Goal: Task Accomplishment & Management: Complete application form

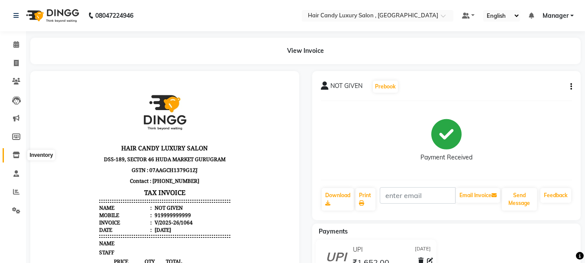
click at [16, 154] on icon at bounding box center [16, 154] width 7 height 6
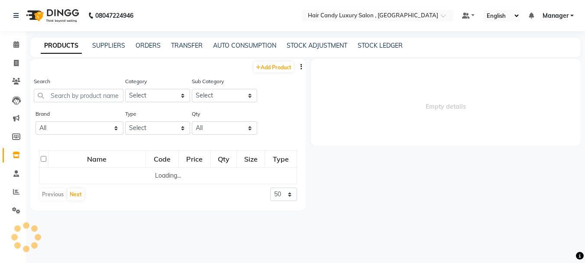
select select
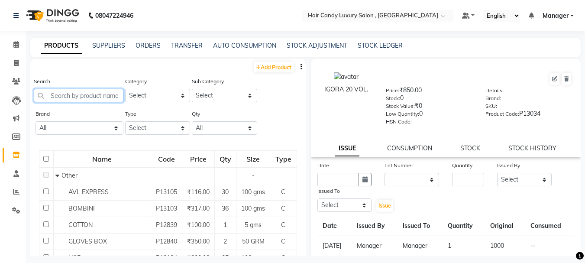
click at [77, 93] on input "text" at bounding box center [79, 95] width 90 height 13
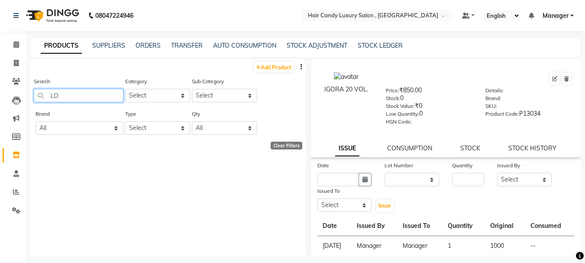
type input "L"
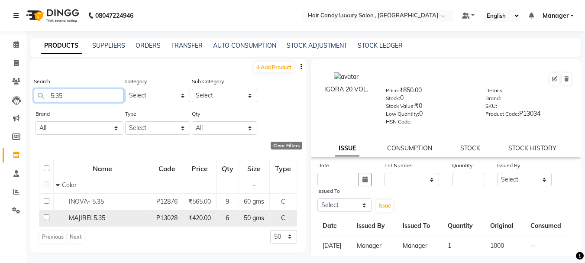
type input "5.35"
click at [45, 215] on input "checkbox" at bounding box center [47, 217] width 6 height 6
checkbox input "true"
select select
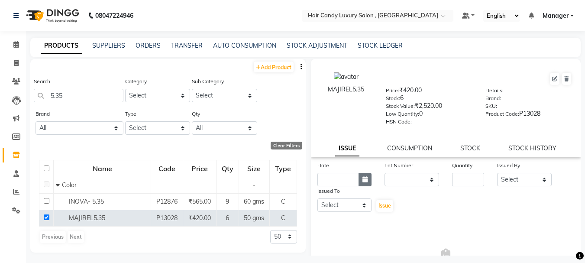
click at [360, 177] on button "button" at bounding box center [364, 179] width 13 height 13
select select "9"
select select "2025"
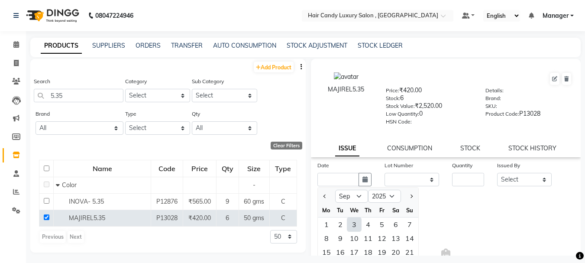
click at [358, 222] on div "3" at bounding box center [354, 224] width 14 height 14
type input "[DATE]"
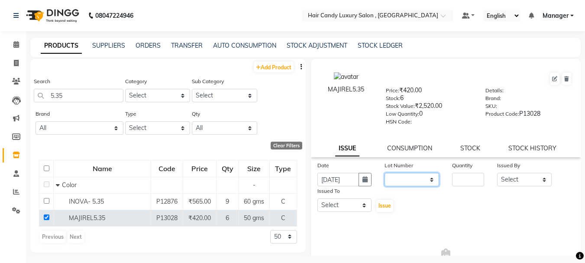
click at [421, 179] on select "None" at bounding box center [411, 179] width 55 height 13
select select "0: null"
click at [384, 173] on select "None" at bounding box center [411, 179] width 55 height 13
click at [470, 178] on input "number" at bounding box center [468, 179] width 32 height 13
type input "1"
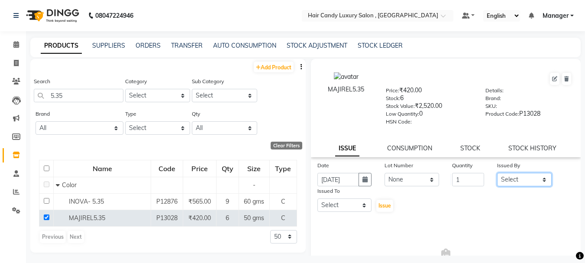
click at [512, 181] on select "Select [PERSON_NAME] [DEMOGRAPHIC_DATA] Manager Manager [PERSON_NAME] [PERSON_N…" at bounding box center [524, 179] width 55 height 13
select select "83560"
click at [497, 173] on select "Select [PERSON_NAME] [DEMOGRAPHIC_DATA] Manager Manager [PERSON_NAME] [PERSON_N…" at bounding box center [524, 179] width 55 height 13
click at [363, 203] on select "Select [PERSON_NAME] [DEMOGRAPHIC_DATA] Manager Manager [PERSON_NAME] [PERSON_N…" at bounding box center [344, 204] width 55 height 13
select select "80578"
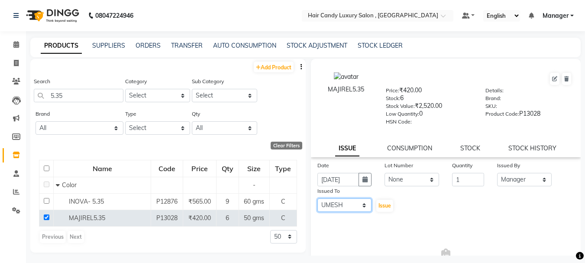
click at [317, 198] on select "Select [PERSON_NAME] [DEMOGRAPHIC_DATA] Manager Manager [PERSON_NAME] [PERSON_N…" at bounding box center [344, 204] width 55 height 13
click at [387, 203] on span "Issue" at bounding box center [384, 205] width 13 height 6
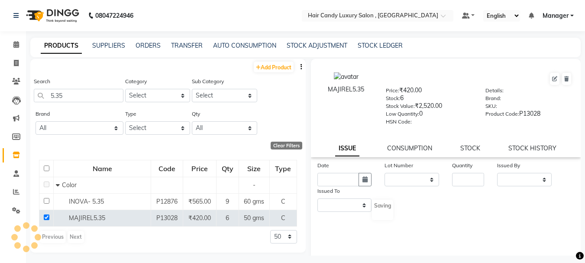
select select
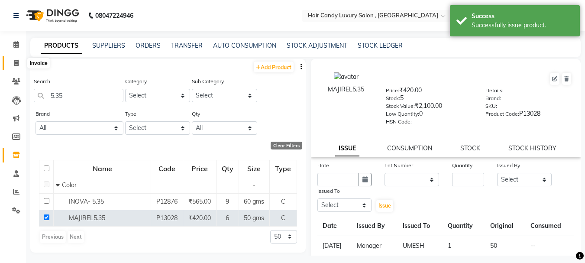
click at [19, 64] on icon at bounding box center [16, 63] width 5 height 6
select select "service"
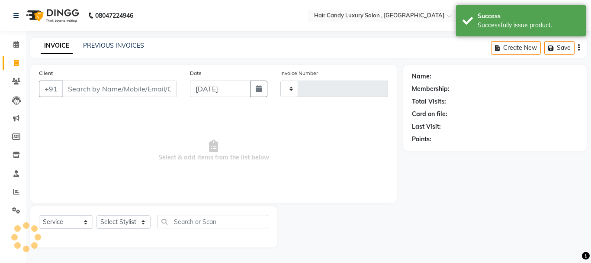
type input "1065"
select select "8304"
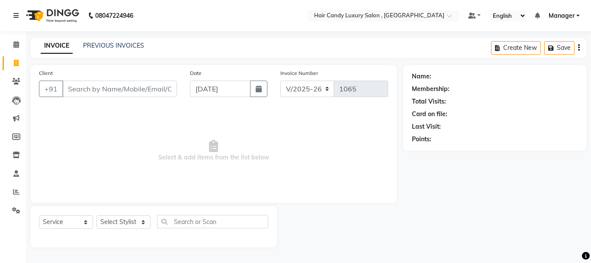
click at [168, 85] on input "Client" at bounding box center [119, 89] width 115 height 16
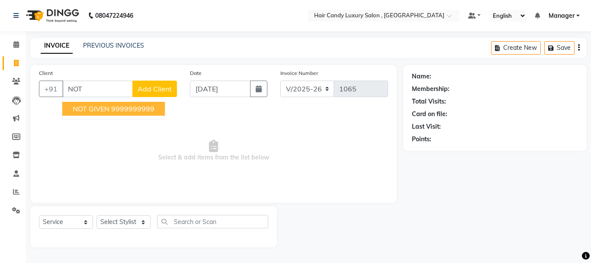
click at [153, 107] on ngb-highlight "9999999999" at bounding box center [132, 108] width 43 height 9
type input "9999999999"
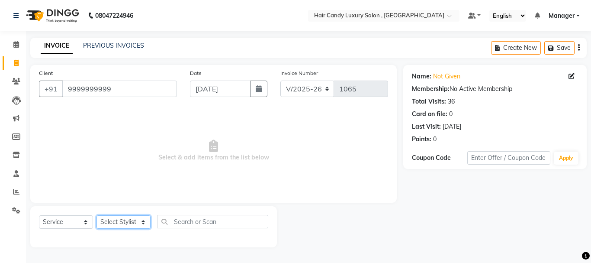
click at [119, 224] on select "Select Stylist [PERSON_NAME] [DEMOGRAPHIC_DATA] Manager Manager [PERSON_NAME] […" at bounding box center [124, 221] width 54 height 13
select select "80578"
click at [97, 215] on select "Select Stylist [PERSON_NAME] [DEMOGRAPHIC_DATA] Manager Manager [PERSON_NAME] […" at bounding box center [124, 221] width 54 height 13
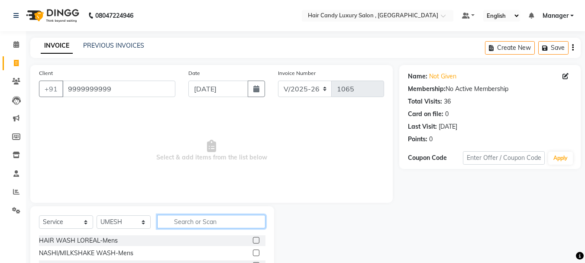
click at [174, 221] on input "text" at bounding box center [211, 221] width 108 height 13
type input "TOU"
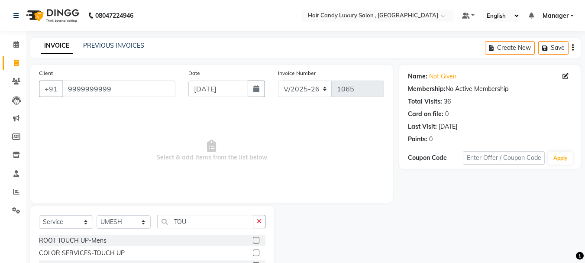
click at [256, 252] on label at bounding box center [256, 252] width 6 height 6
click at [256, 252] on input "checkbox" at bounding box center [256, 253] width 6 height 6
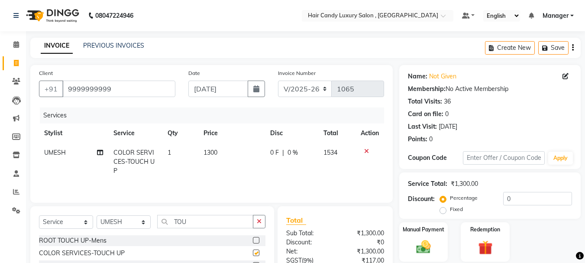
checkbox input "false"
click at [221, 151] on td "1300" at bounding box center [231, 162] width 67 height 38
select select "80578"
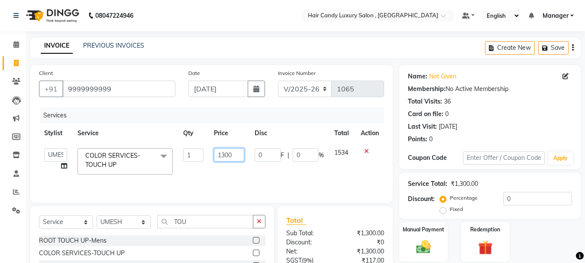
click at [238, 154] on input "1300" at bounding box center [229, 154] width 30 height 13
type input "1"
type input "1500"
click at [243, 174] on div "Services Stylist Service Qty Price Disc Total Action ADITI BILAL [DEMOGRAPHIC_D…" at bounding box center [211, 150] width 345 height 87
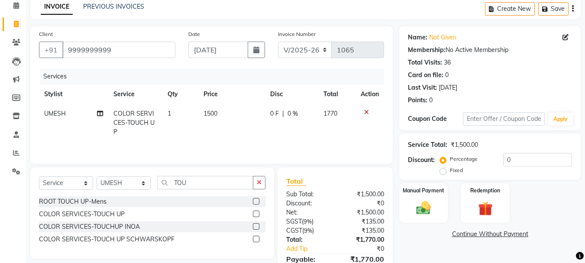
scroll to position [84, 0]
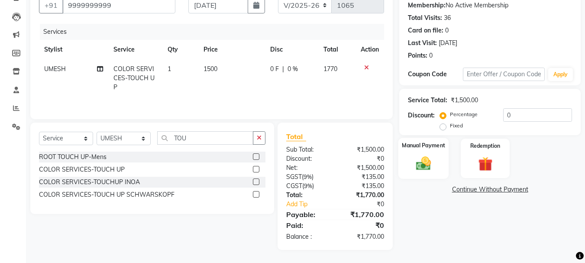
click at [422, 159] on img at bounding box center [423, 163] width 24 height 17
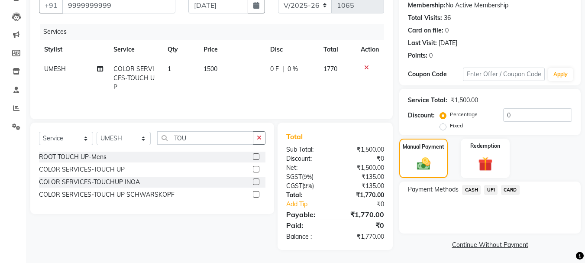
click at [470, 191] on span "CASH" at bounding box center [471, 190] width 19 height 10
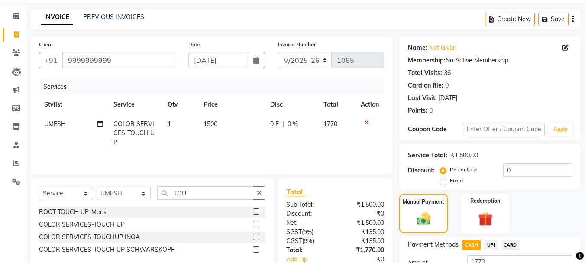
scroll to position [0, 0]
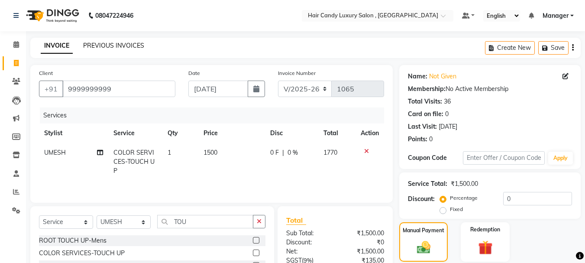
click at [115, 44] on link "PREVIOUS INVOICES" at bounding box center [113, 46] width 61 height 8
click at [366, 150] on icon at bounding box center [366, 151] width 5 height 6
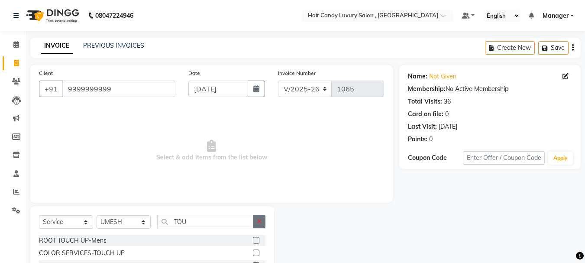
click at [253, 222] on button "button" at bounding box center [259, 221] width 13 height 13
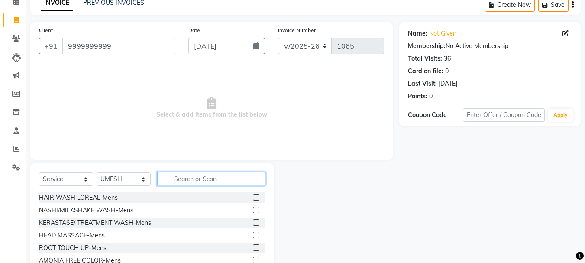
scroll to position [84, 0]
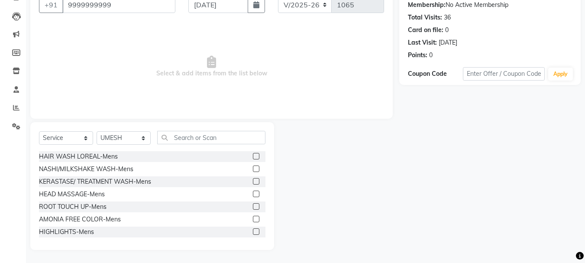
click at [296, 154] on div at bounding box center [336, 186] width 125 height 128
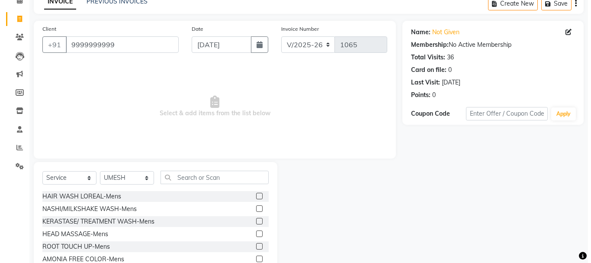
scroll to position [0, 0]
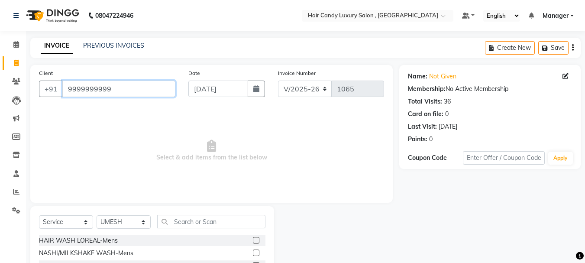
click at [142, 85] on input "9999999999" at bounding box center [118, 89] width 113 height 16
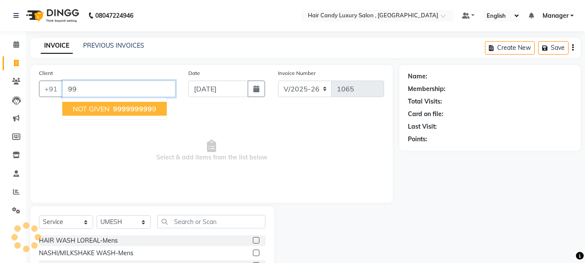
type input "9"
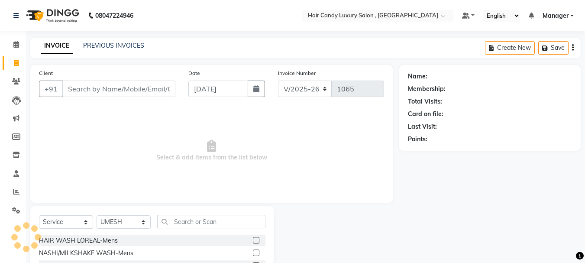
click at [148, 100] on div "Client +91" at bounding box center [106, 85] width 149 height 35
click at [145, 87] on input "Client" at bounding box center [118, 89] width 113 height 16
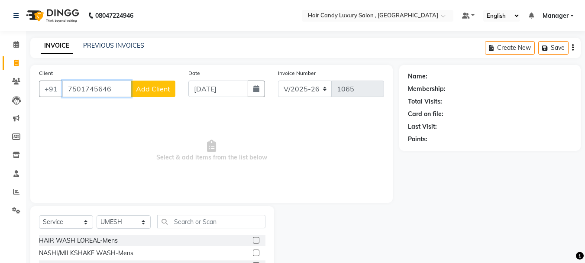
type input "7501745646"
click at [150, 87] on span "Add Client" at bounding box center [153, 88] width 34 height 9
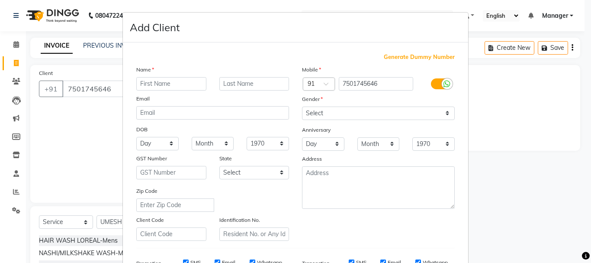
click at [191, 83] on input "text" at bounding box center [171, 83] width 70 height 13
type input "J"
click at [90, 111] on ngb-modal-window "Add Client Generate Dummy Number Name Email DOB Day 01 02 03 04 05 06 07 08 09 …" at bounding box center [295, 131] width 591 height 263
click at [114, 96] on ngb-modal-window "Add Client Generate Dummy Number Name Email DOB Day 01 02 03 04 05 06 07 08 09 …" at bounding box center [295, 131] width 591 height 263
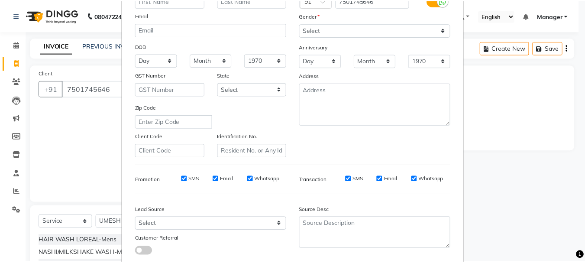
scroll to position [137, 0]
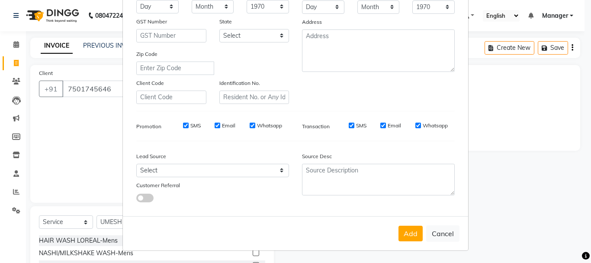
drag, startPoint x: 454, startPoint y: 231, endPoint x: 418, endPoint y: 203, distance: 46.3
click at [454, 231] on button "Cancel" at bounding box center [442, 233] width 33 height 16
select select
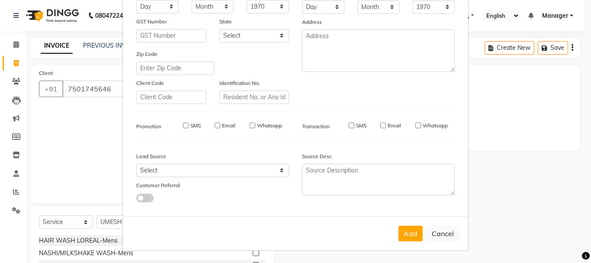
select select
checkbox input "false"
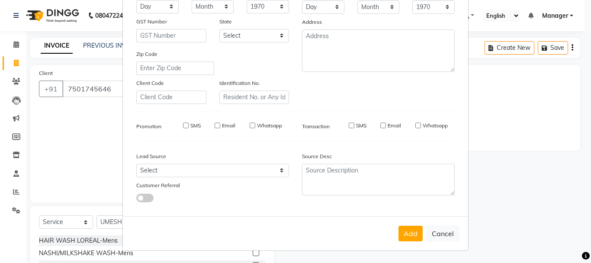
checkbox input "false"
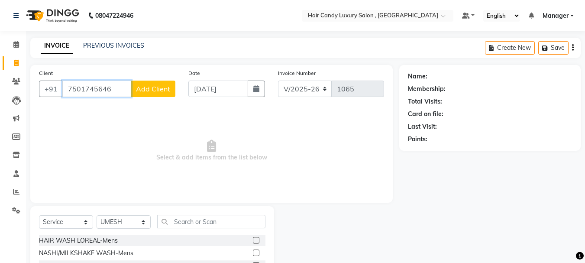
click at [108, 90] on input "7501745646" at bounding box center [96, 89] width 69 height 16
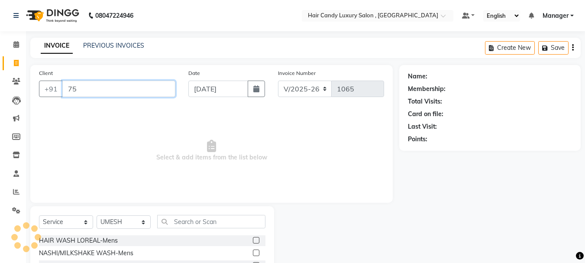
type input "7"
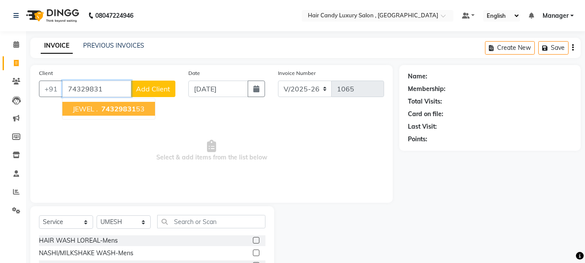
click at [131, 108] on span "74329831" at bounding box center [118, 108] width 35 height 9
type input "7432983153"
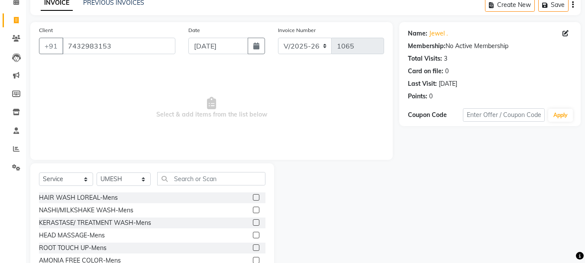
scroll to position [43, 0]
click at [121, 177] on select "Select Stylist [PERSON_NAME] [DEMOGRAPHIC_DATA] Manager Manager [PERSON_NAME] […" at bounding box center [124, 178] width 54 height 13
select select "80575"
click at [97, 172] on select "Select Stylist [PERSON_NAME] [DEMOGRAPHIC_DATA] Manager Manager [PERSON_NAME] […" at bounding box center [124, 178] width 54 height 13
click at [185, 178] on input "text" at bounding box center [211, 177] width 108 height 13
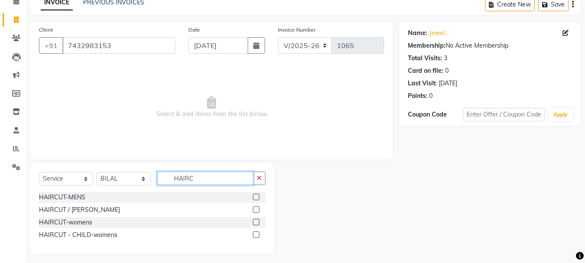
type input "HAIRC"
click at [255, 209] on label at bounding box center [256, 209] width 6 height 6
click at [255, 209] on input "checkbox" at bounding box center [256, 210] width 6 height 6
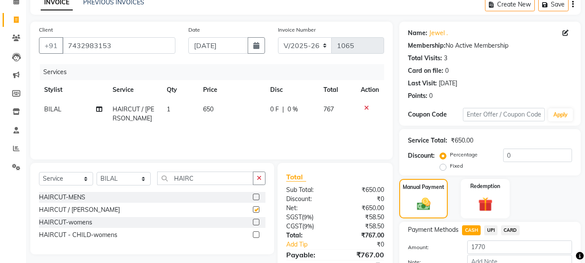
checkbox input "false"
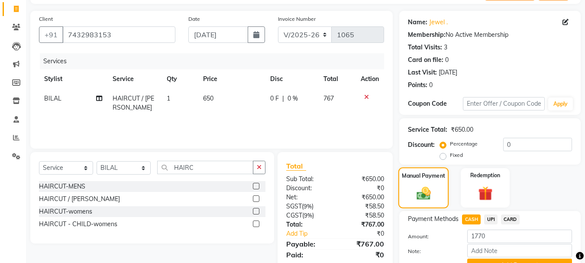
scroll to position [97, 0]
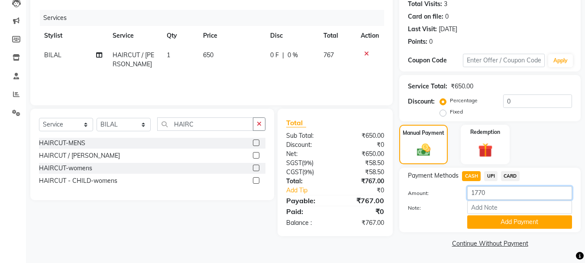
click at [490, 190] on input "1770" at bounding box center [519, 192] width 105 height 13
type input "1"
click at [136, 124] on select "Select Stylist [PERSON_NAME] [DEMOGRAPHIC_DATA] Manager Manager [PERSON_NAME] […" at bounding box center [124, 124] width 54 height 13
select select "86356"
click at [97, 118] on select "Select Stylist [PERSON_NAME] [DEMOGRAPHIC_DATA] Manager Manager [PERSON_NAME] […" at bounding box center [124, 124] width 54 height 13
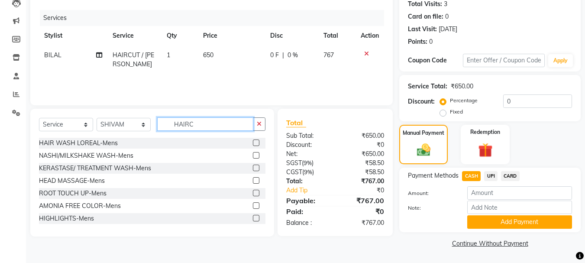
click at [198, 125] on input "HAIRC" at bounding box center [205, 123] width 96 height 13
type input "H"
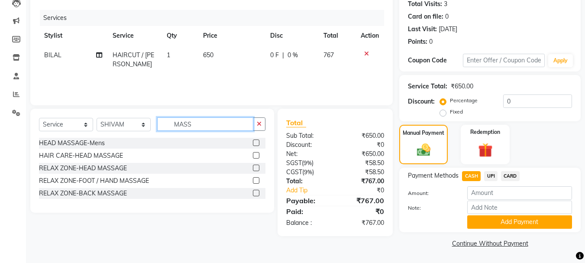
type input "MASS"
click at [253, 144] on label at bounding box center [256, 142] width 6 height 6
click at [253, 144] on input "checkbox" at bounding box center [256, 143] width 6 height 6
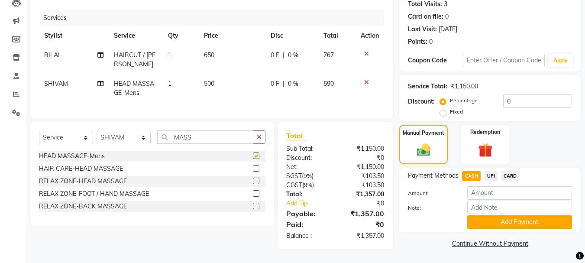
checkbox input "false"
click at [467, 135] on div "Redemption" at bounding box center [485, 144] width 51 height 41
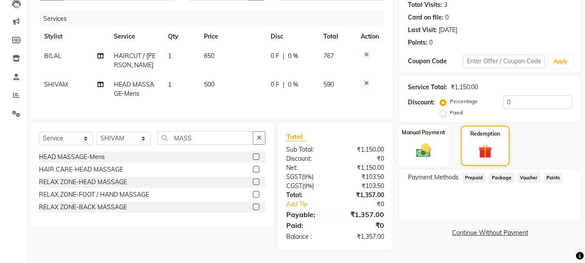
click at [419, 142] on img at bounding box center [423, 150] width 24 height 17
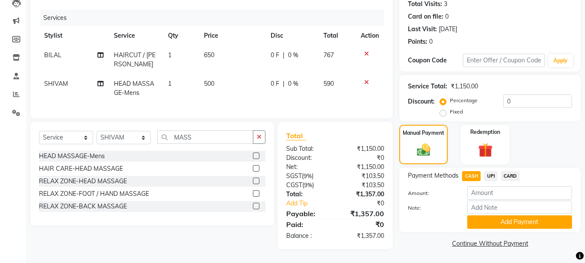
click at [491, 171] on span "UPI" at bounding box center [490, 176] width 13 height 10
type input "1357"
click at [516, 216] on button "Add Payment" at bounding box center [519, 221] width 105 height 13
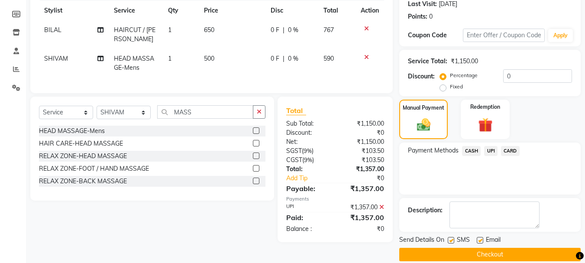
scroll to position [134, 0]
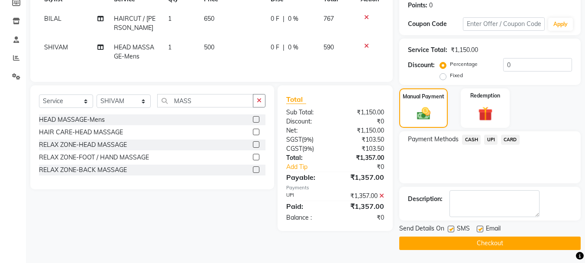
click at [500, 242] on button "Checkout" at bounding box center [489, 242] width 181 height 13
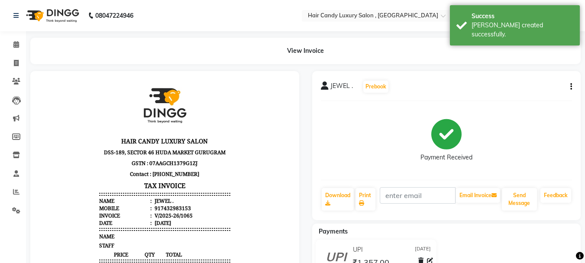
scroll to position [192, 0]
